Goal: Task Accomplishment & Management: Use online tool/utility

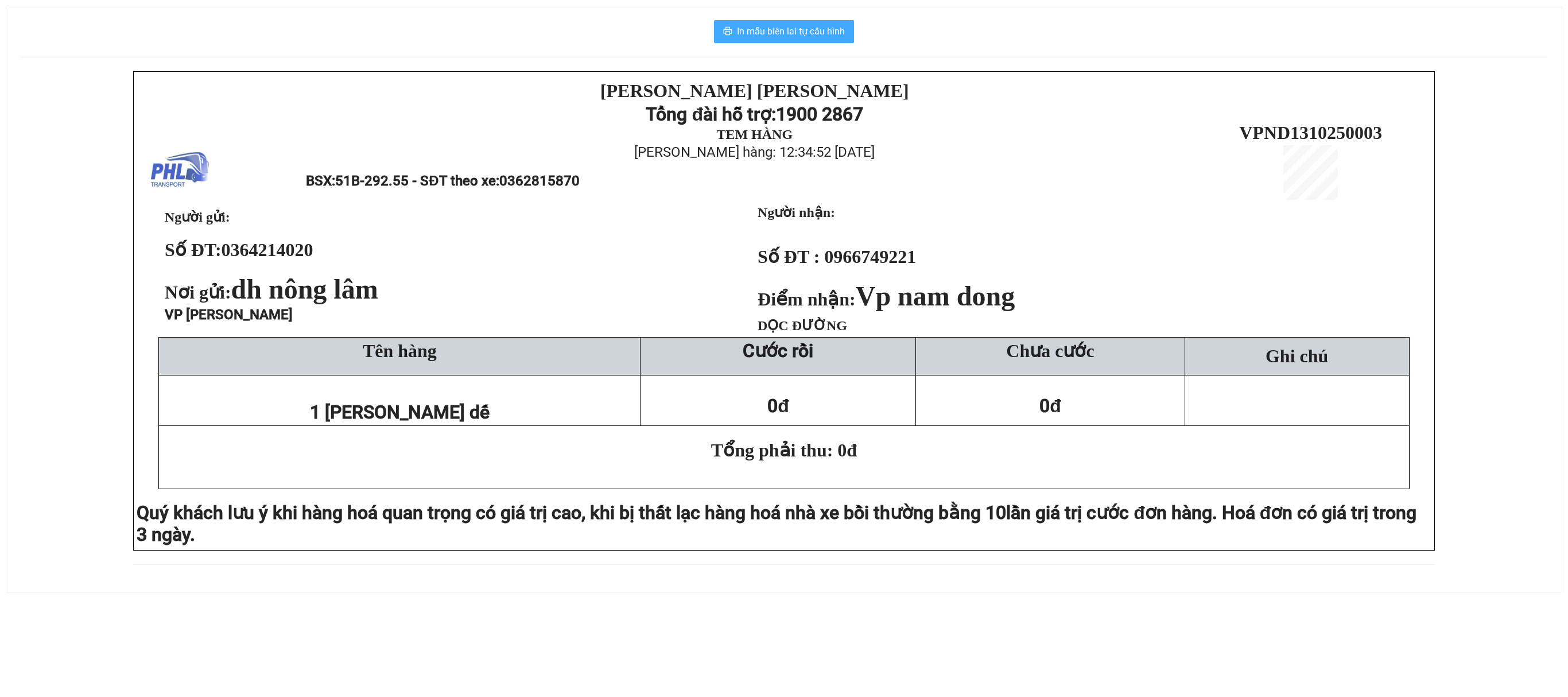
click at [796, 26] on span "In mẫu biên lai tự cấu hình" at bounding box center [790, 31] width 108 height 15
